Goal: Information Seeking & Learning: Understand process/instructions

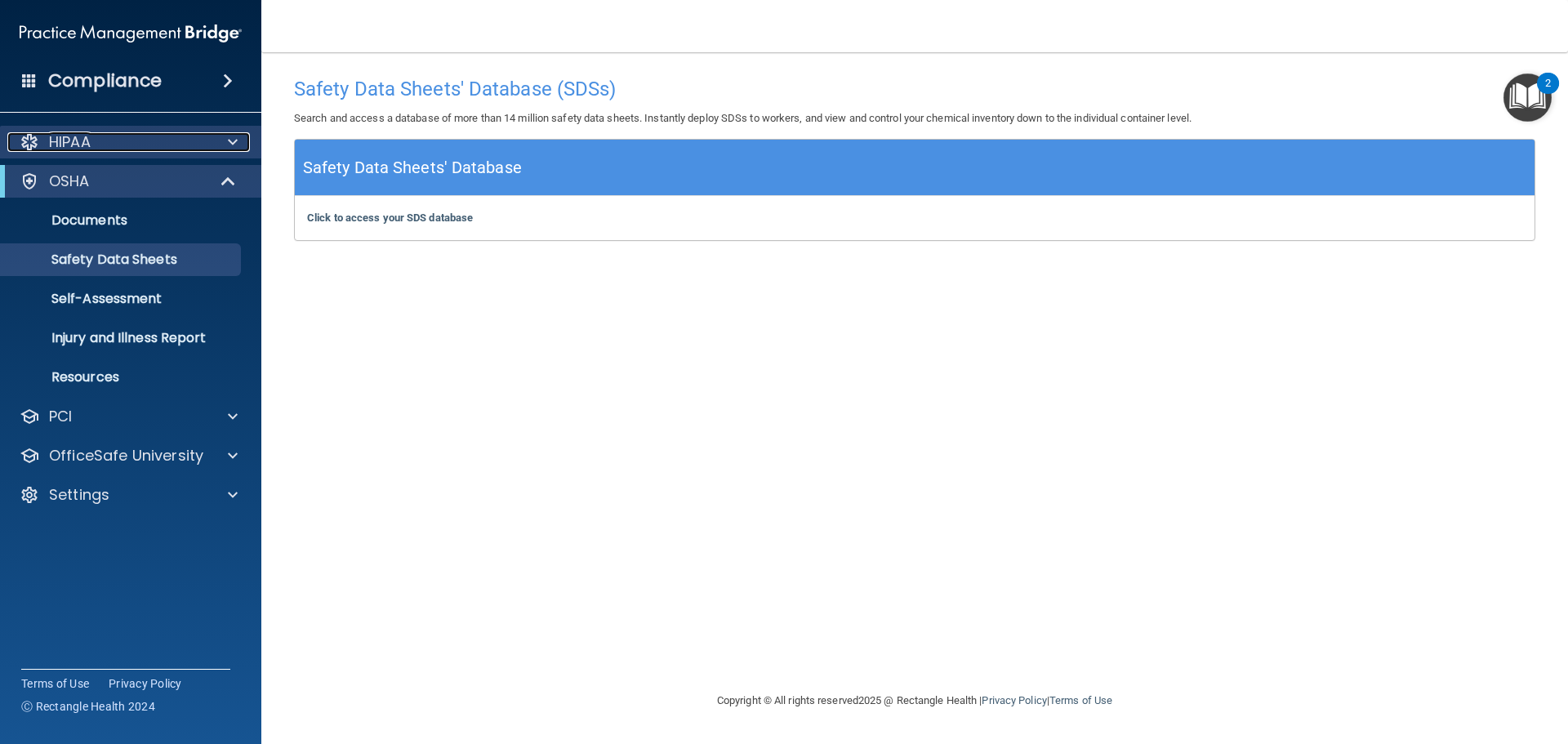
click at [147, 146] on div "HIPAA" at bounding box center [109, 142] width 203 height 19
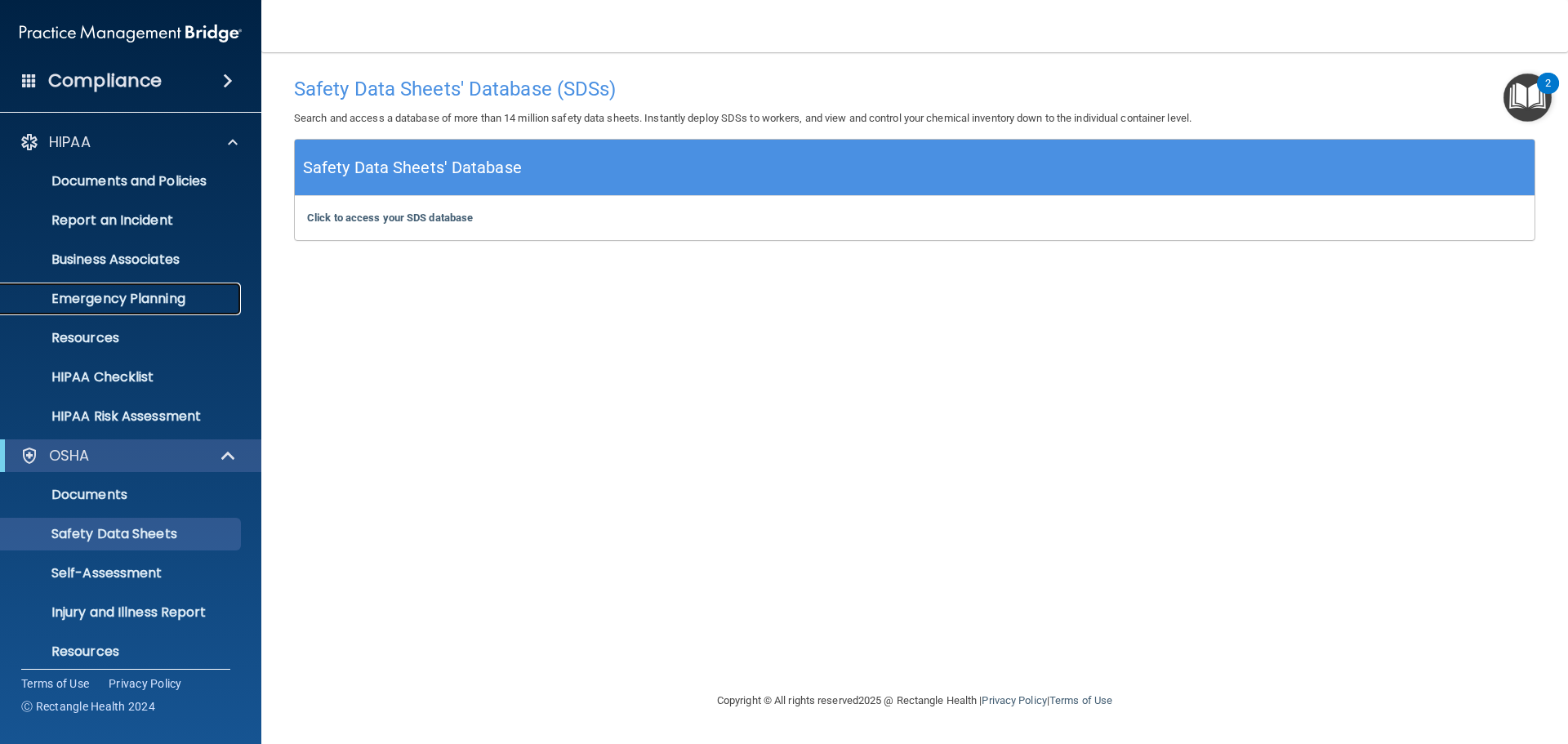
click at [144, 307] on p "Emergency Planning" at bounding box center [122, 298] width 223 height 16
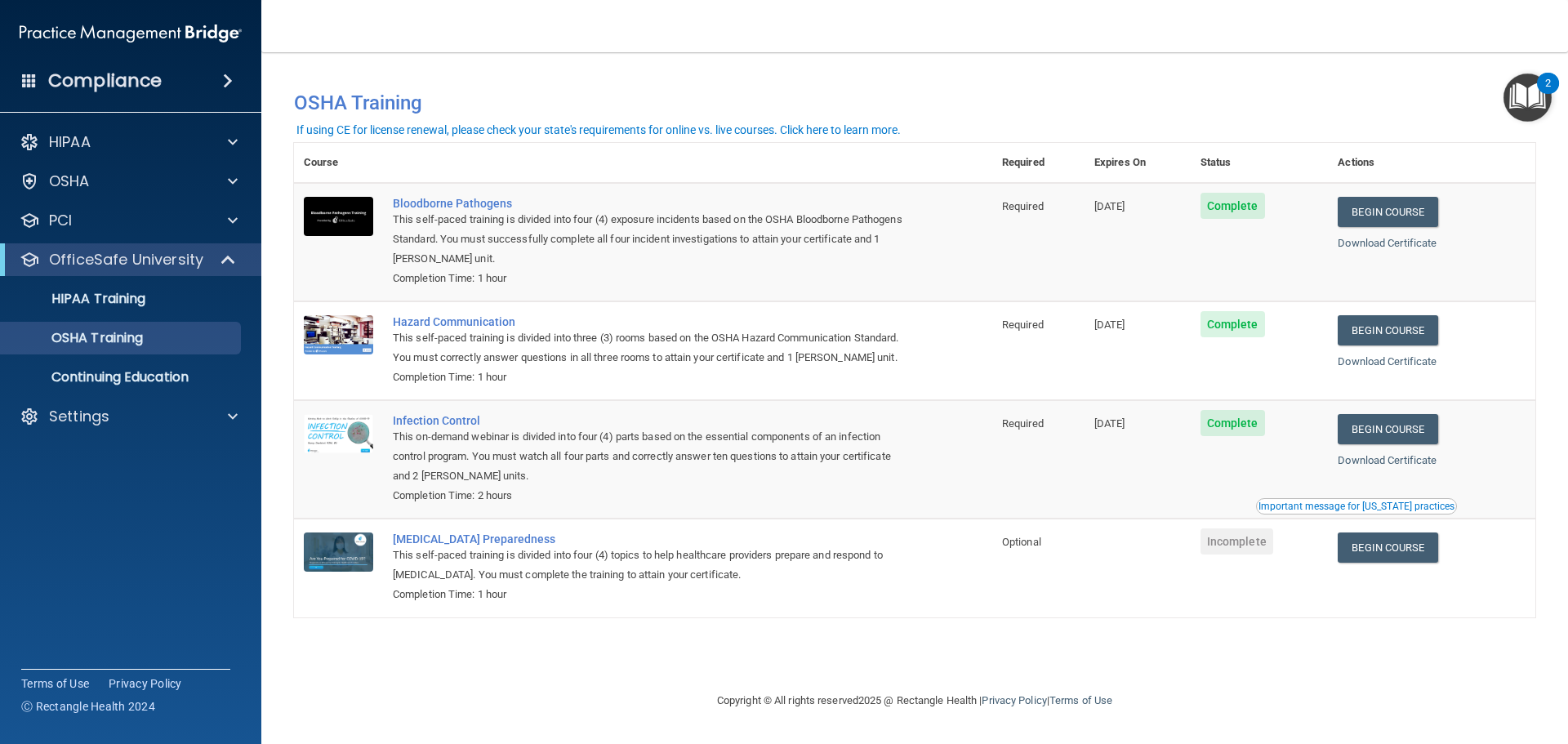
click at [1306, 508] on div "Important message for California practices" at bounding box center [1357, 506] width 196 height 10
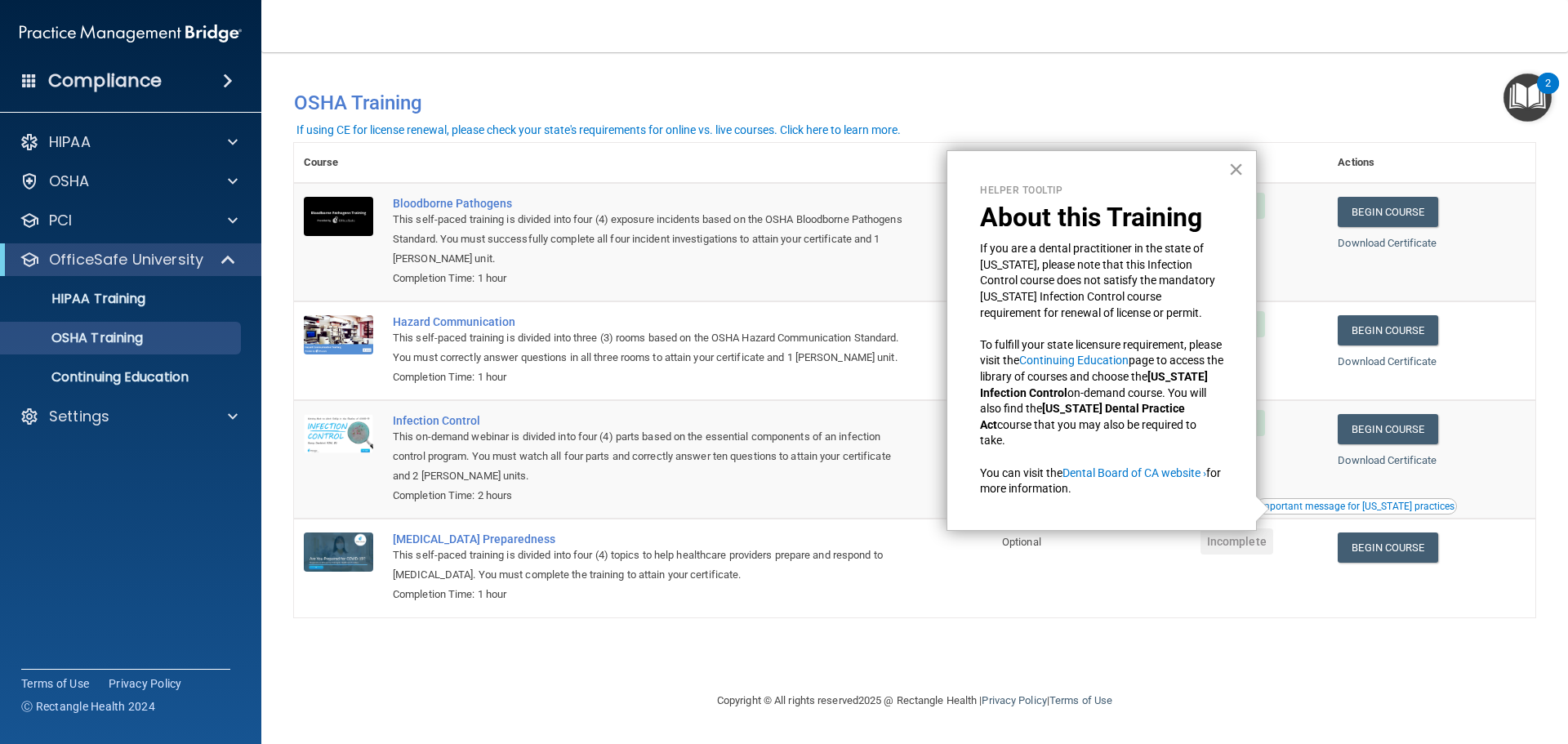
click at [1238, 164] on button "×" at bounding box center [1236, 168] width 16 height 26
